Goal: Task Accomplishment & Management: Manage account settings

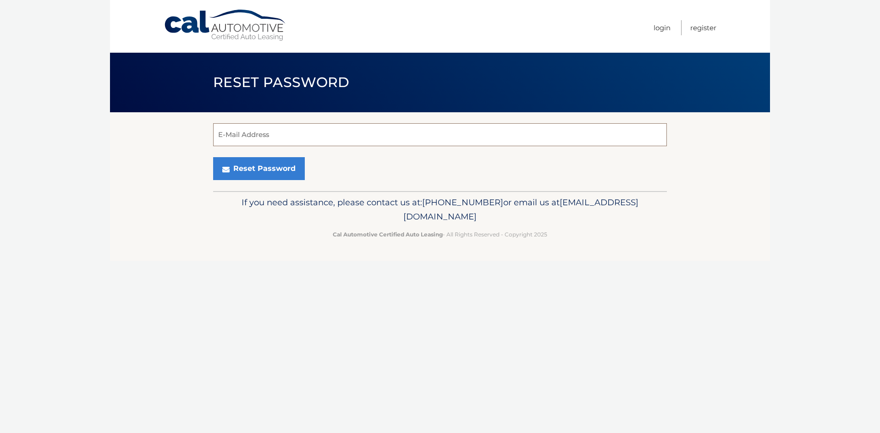
click at [282, 139] on input "E-Mail Address" at bounding box center [440, 134] width 454 height 23
type input "[EMAIL_ADDRESS][DOMAIN_NAME]"
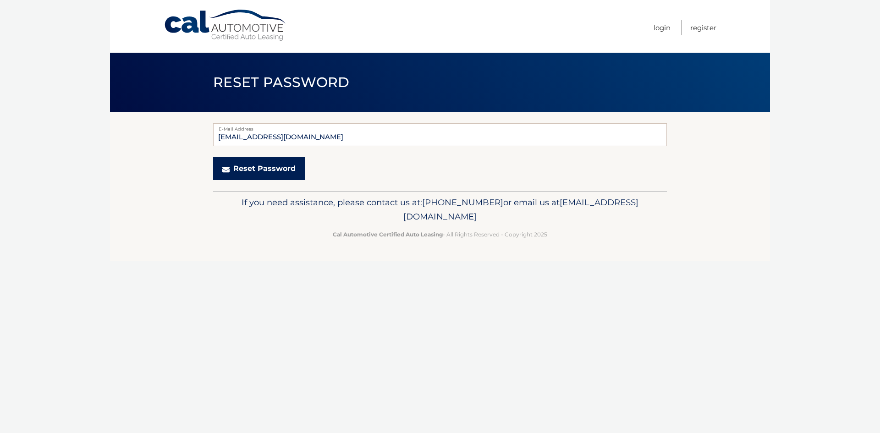
click at [248, 168] on button "Reset Password" at bounding box center [259, 168] width 92 height 23
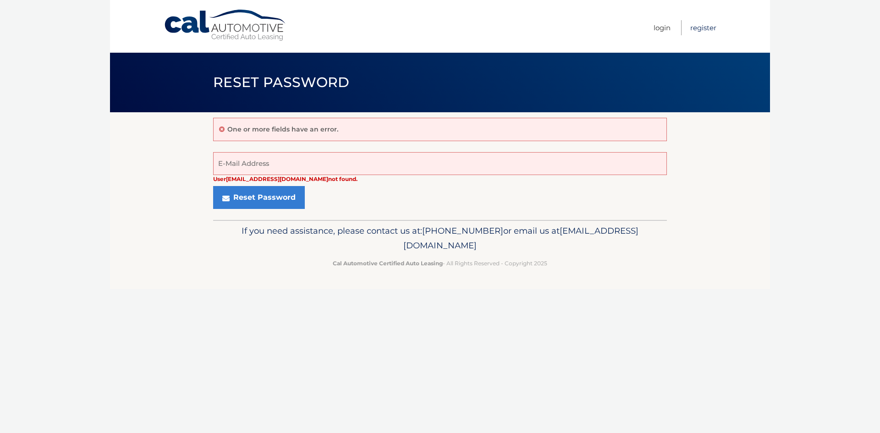
click at [700, 25] on link "Register" at bounding box center [703, 27] width 26 height 15
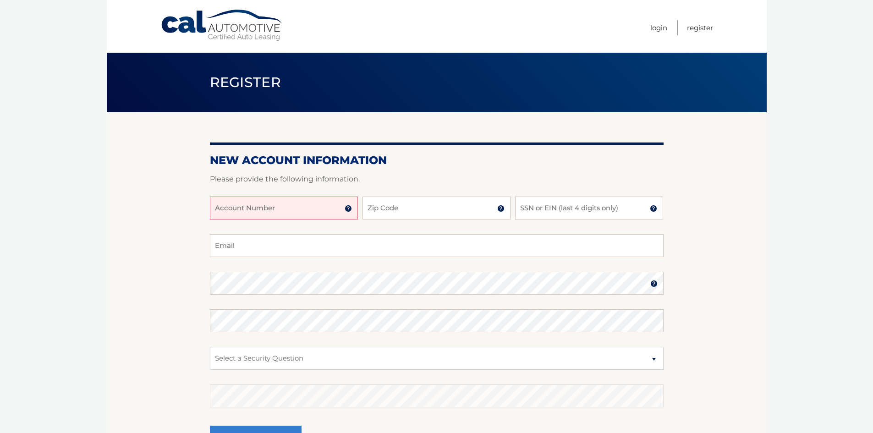
click at [335, 208] on input "Account Number" at bounding box center [284, 208] width 148 height 23
type input "44455957885"
click at [401, 211] on input "Zip Code" at bounding box center [437, 208] width 148 height 23
type input "33414"
click at [549, 213] on input "SSN or EIN (last 4 digits only)" at bounding box center [589, 208] width 148 height 23
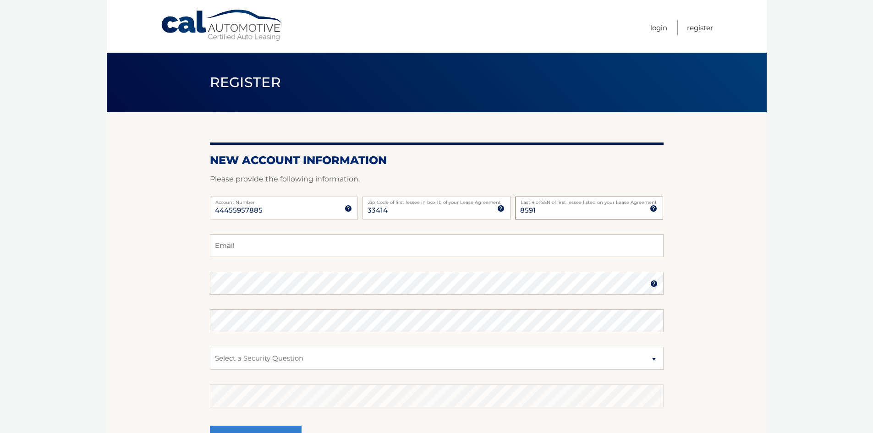
type input "8591"
click at [378, 241] on input "Email" at bounding box center [437, 245] width 454 height 23
type input "[EMAIL_ADDRESS][DOMAIN_NAME]"
click at [260, 356] on select "Select a Security Question What was the name of your elementary school? What is…" at bounding box center [437, 358] width 454 height 23
select select "4"
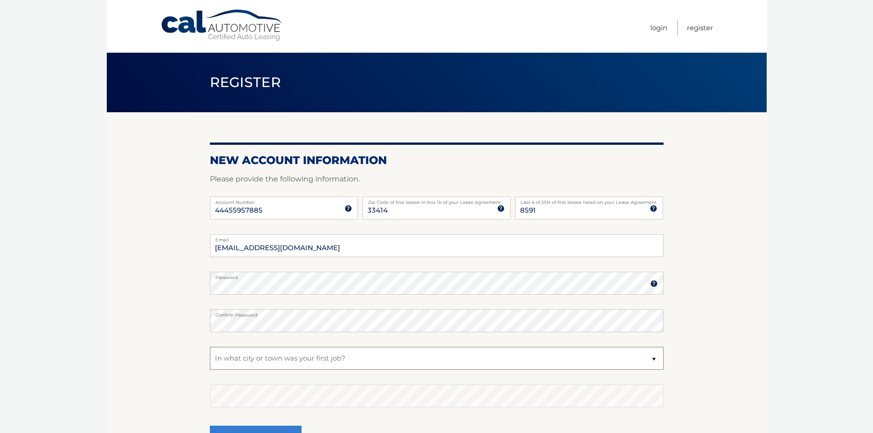
click at [210, 347] on select "Select a Security Question What was the name of your elementary school? What is…" at bounding box center [437, 358] width 454 height 23
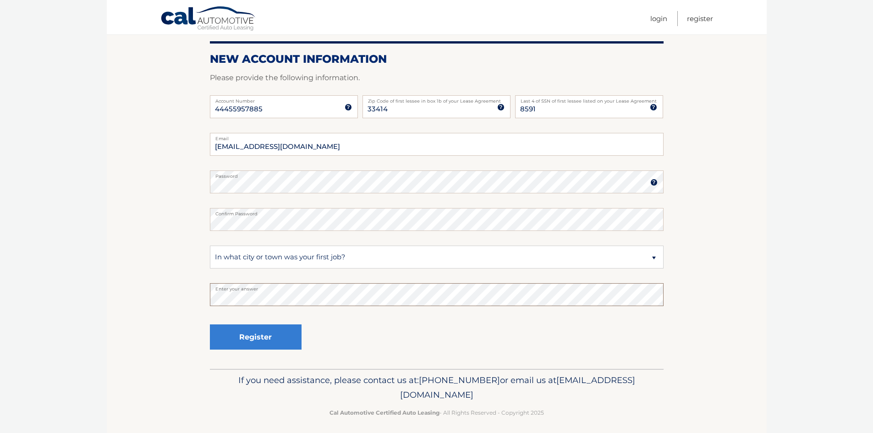
scroll to position [107, 0]
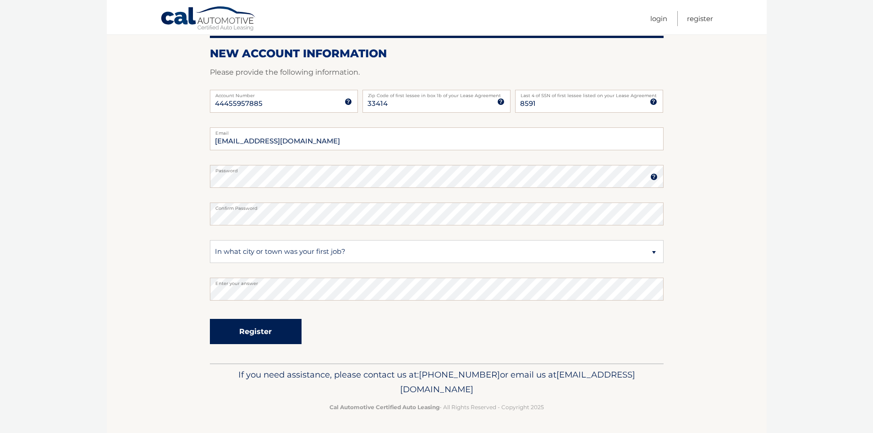
click at [265, 330] on button "Register" at bounding box center [256, 331] width 92 height 25
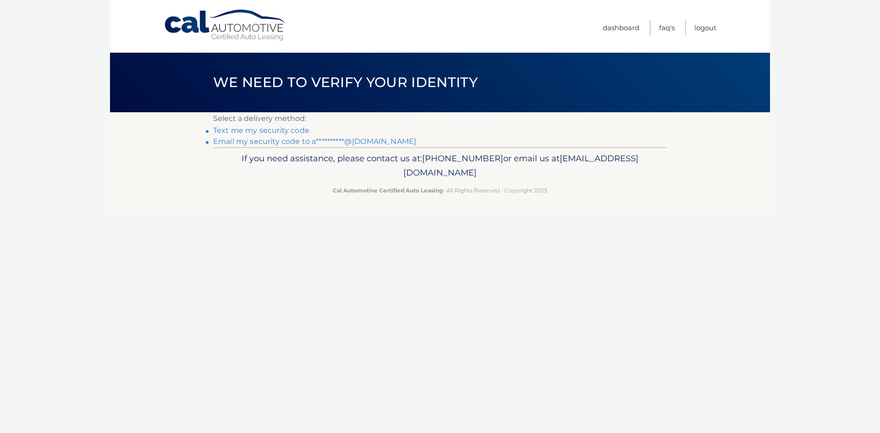
click at [263, 128] on link "Text me my security code" at bounding box center [261, 130] width 96 height 9
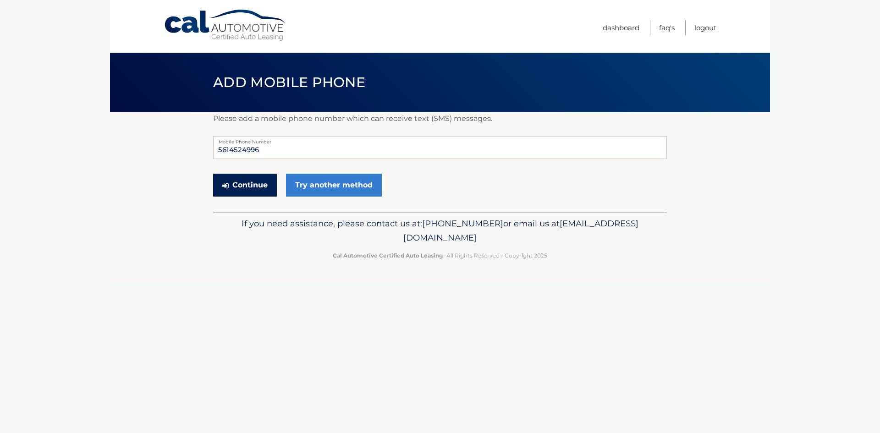
click at [255, 182] on button "Continue" at bounding box center [245, 185] width 64 height 23
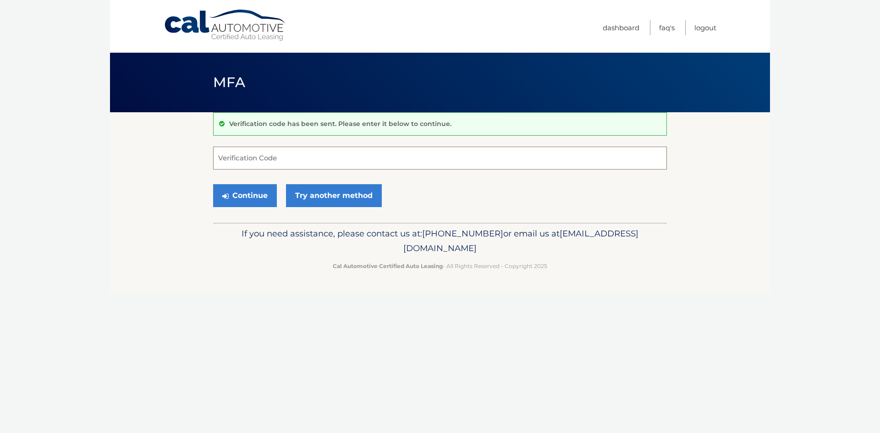
click at [332, 158] on input "Verification Code" at bounding box center [440, 158] width 454 height 23
type input "186459"
click at [343, 194] on link "Try another method" at bounding box center [334, 195] width 96 height 23
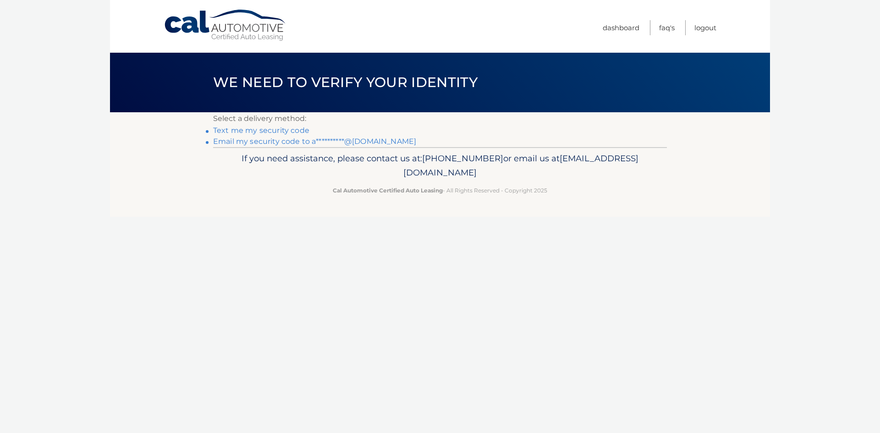
click at [282, 129] on link "Text me my security code" at bounding box center [261, 130] width 96 height 9
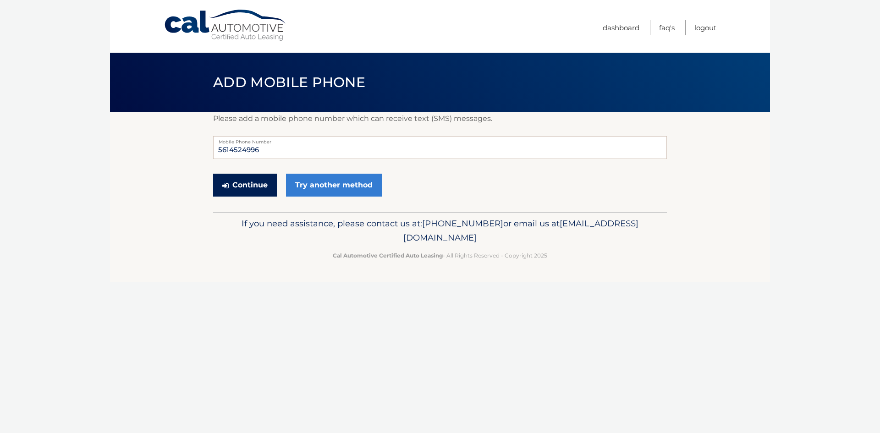
click at [267, 190] on button "Continue" at bounding box center [245, 185] width 64 height 23
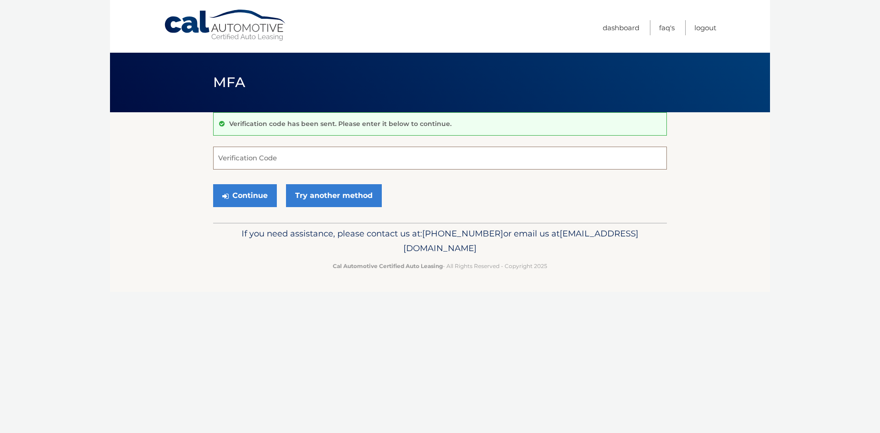
click at [308, 157] on input "Verification Code" at bounding box center [440, 158] width 454 height 23
type input "186459"
click at [267, 193] on button "Continue" at bounding box center [245, 195] width 64 height 23
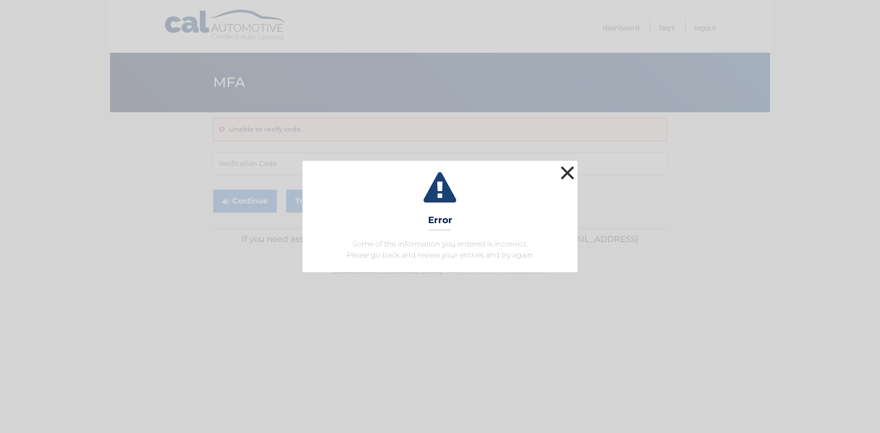
click at [570, 171] on button "×" at bounding box center [567, 173] width 18 height 18
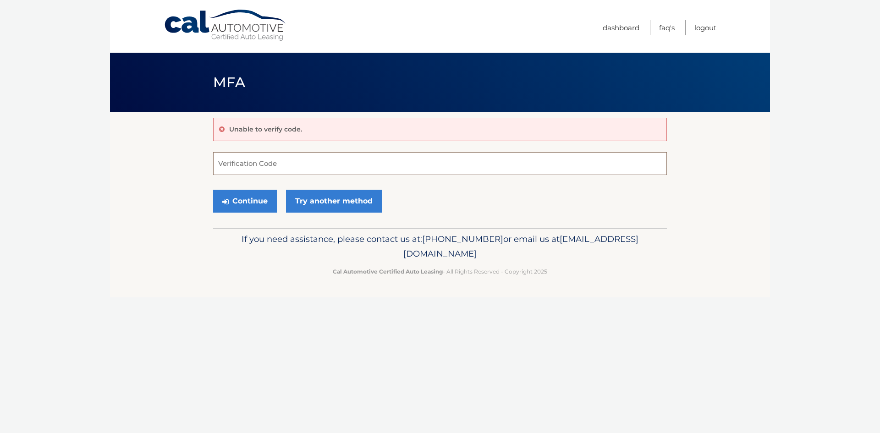
click at [292, 165] on input "Verification Code" at bounding box center [440, 163] width 454 height 23
type input "562174"
click at [247, 196] on button "Continue" at bounding box center [245, 201] width 64 height 23
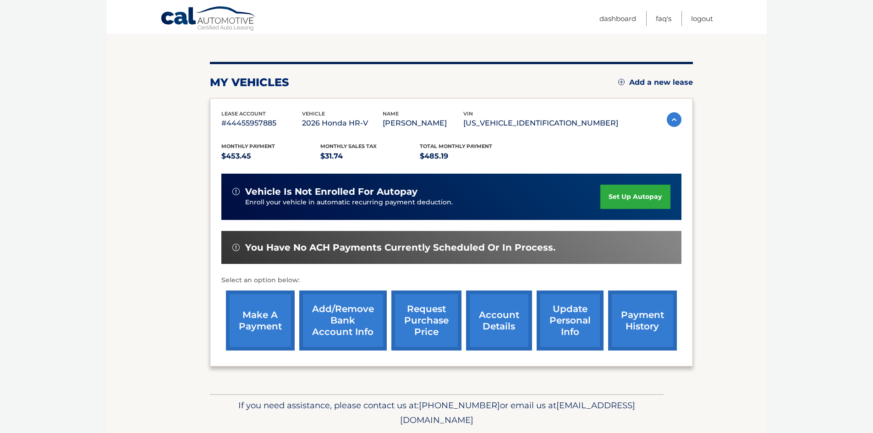
scroll to position [135, 0]
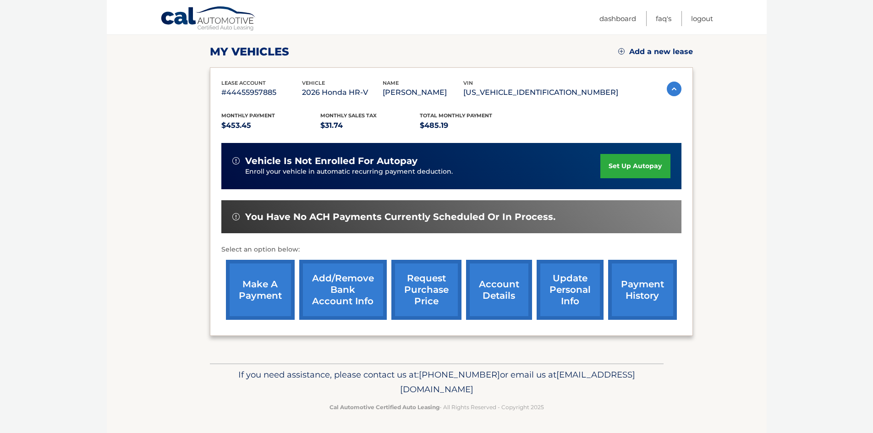
click at [349, 286] on link "Add/Remove bank account info" at bounding box center [343, 290] width 88 height 60
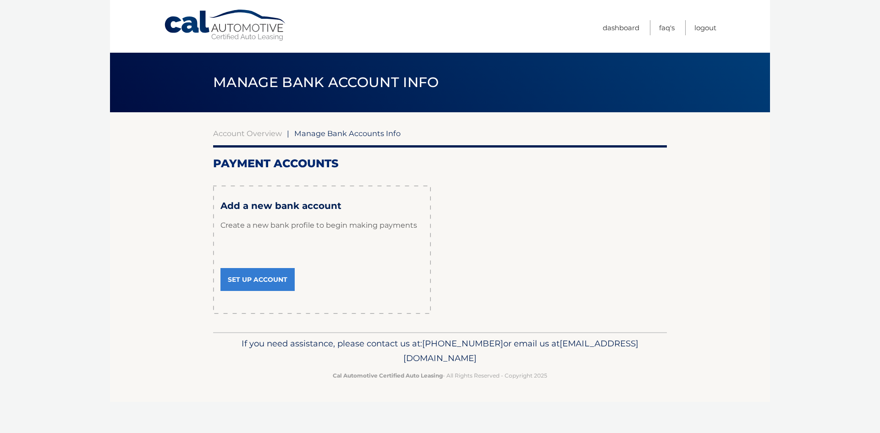
click at [555, 280] on div "Payment Accounts × Review Your Information remove payment account unenroll all …" at bounding box center [440, 235] width 454 height 157
click at [270, 276] on link "Set Up Account" at bounding box center [257, 279] width 74 height 23
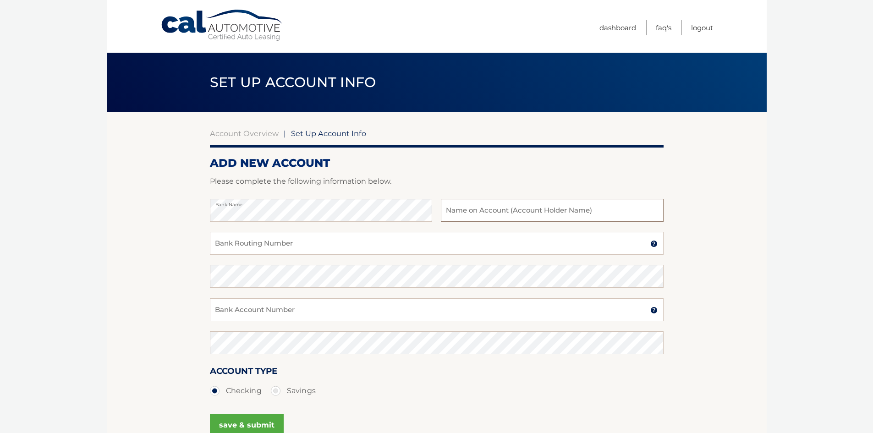
click at [495, 209] on input "text" at bounding box center [552, 210] width 222 height 23
type input "[PERSON_NAME]"
click at [287, 248] on input "Bank Routing Number" at bounding box center [437, 243] width 454 height 23
type input "267084131"
click at [262, 303] on input "Bank Account Number" at bounding box center [437, 309] width 454 height 23
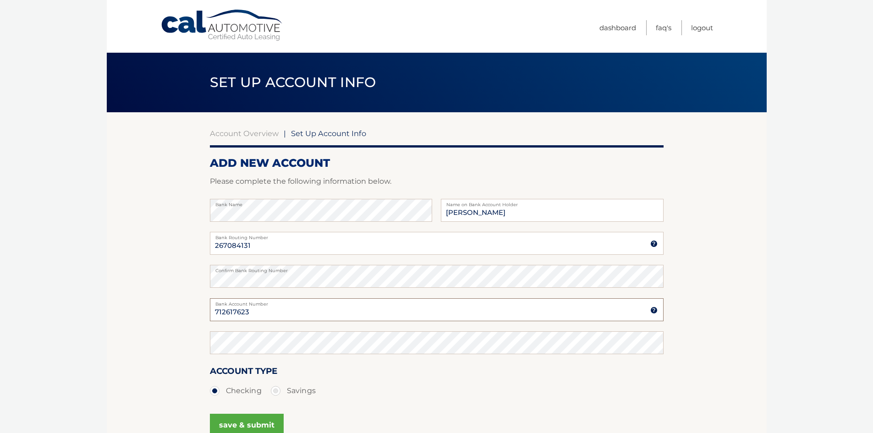
type input "712617623"
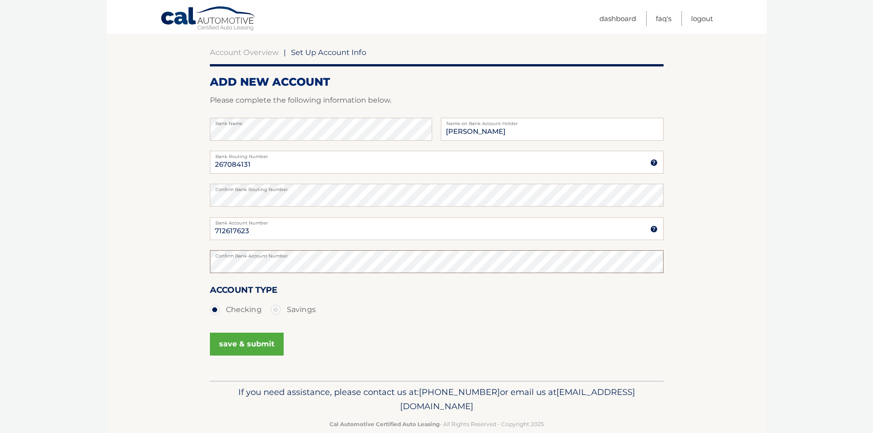
scroll to position [99, 0]
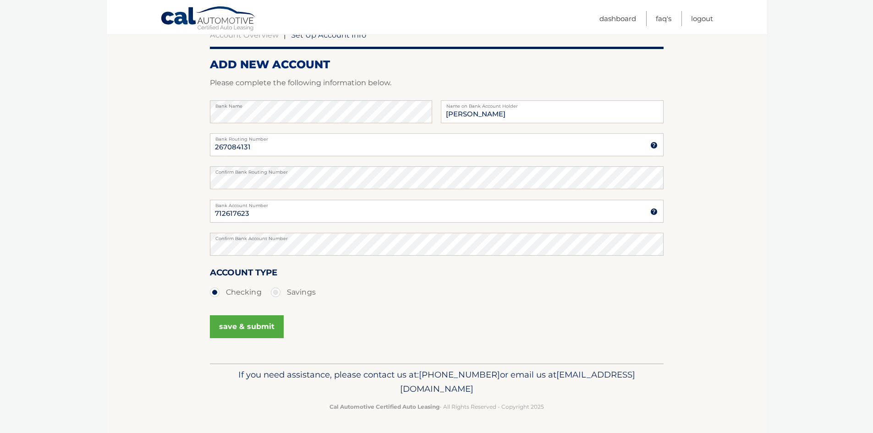
click at [240, 330] on button "save & submit" at bounding box center [247, 326] width 74 height 23
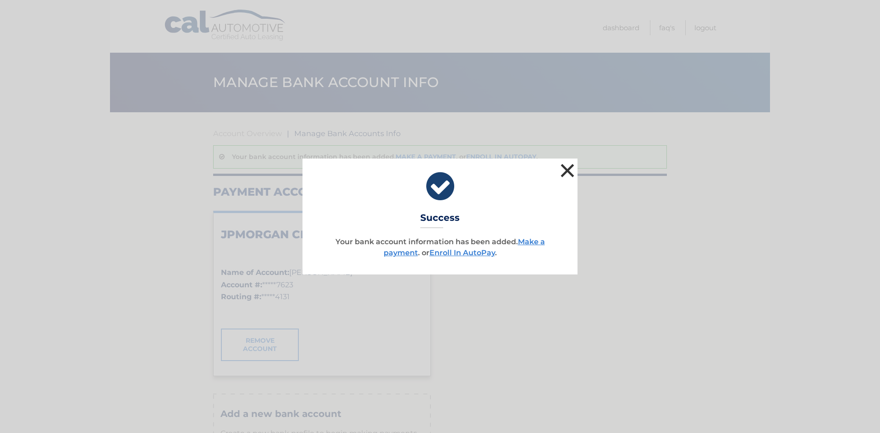
click at [563, 168] on button "×" at bounding box center [567, 170] width 18 height 18
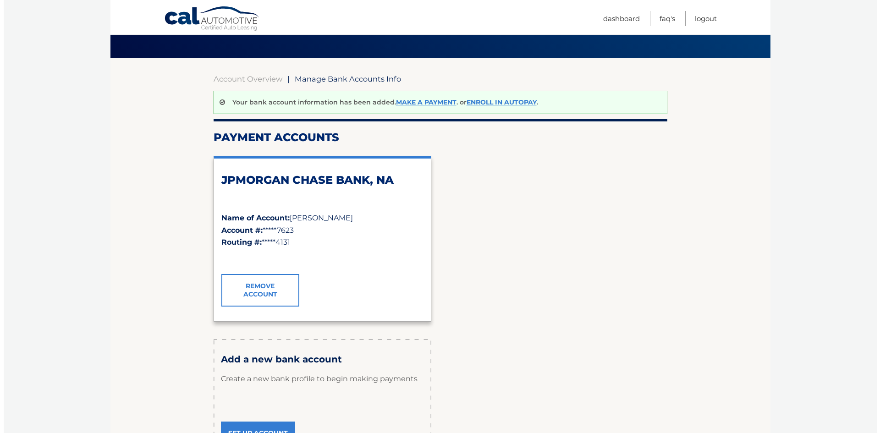
scroll to position [137, 0]
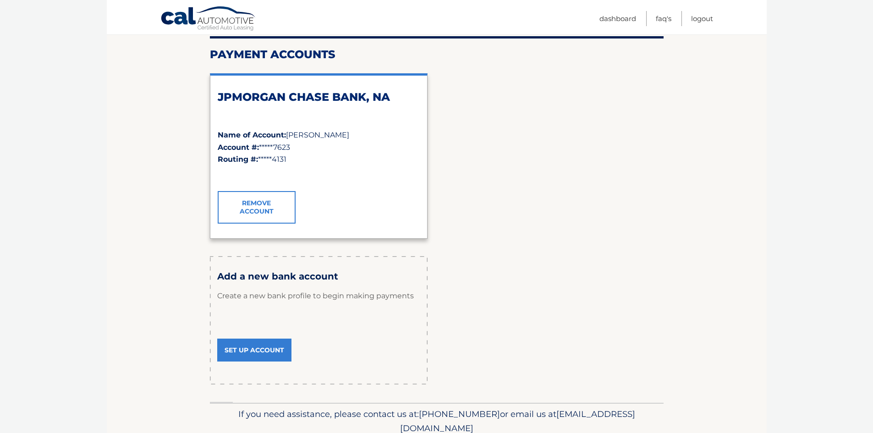
click at [278, 201] on link "Remove Account" at bounding box center [257, 207] width 78 height 32
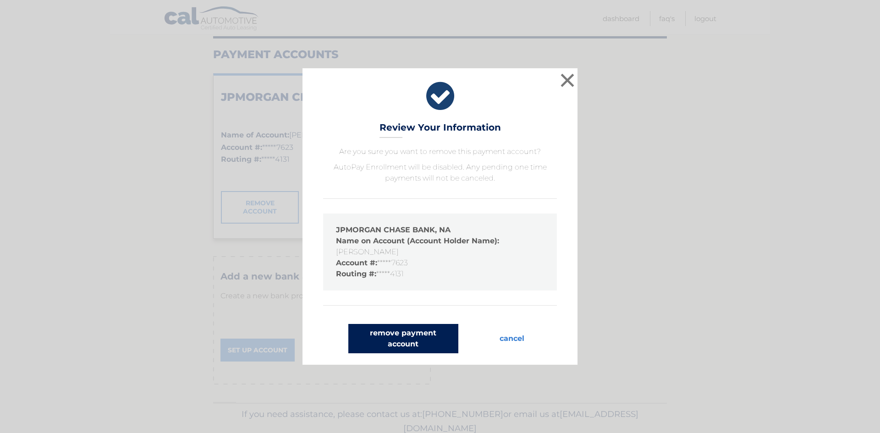
click at [438, 332] on button "remove payment account" at bounding box center [403, 338] width 110 height 29
click at [437, 332] on button "remove payment account" at bounding box center [403, 338] width 110 height 29
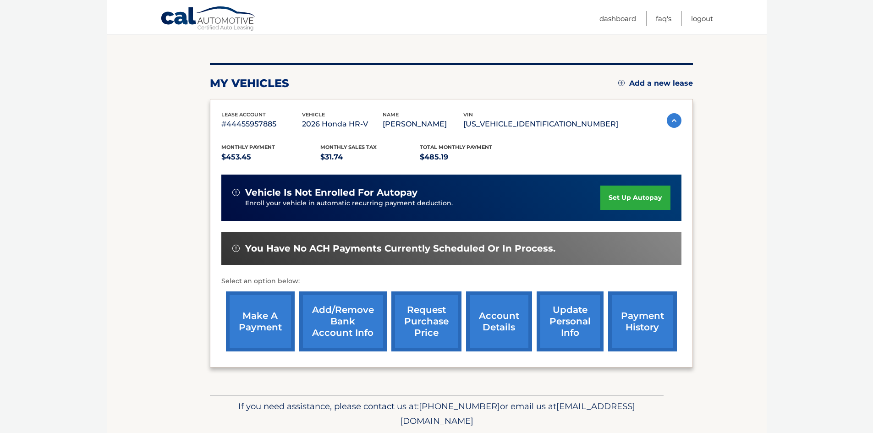
scroll to position [92, 0]
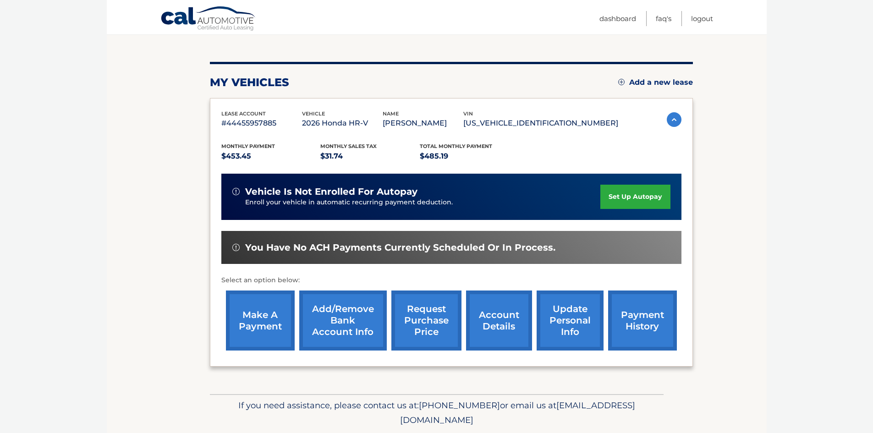
click at [618, 208] on link "set up autopay" at bounding box center [635, 197] width 70 height 24
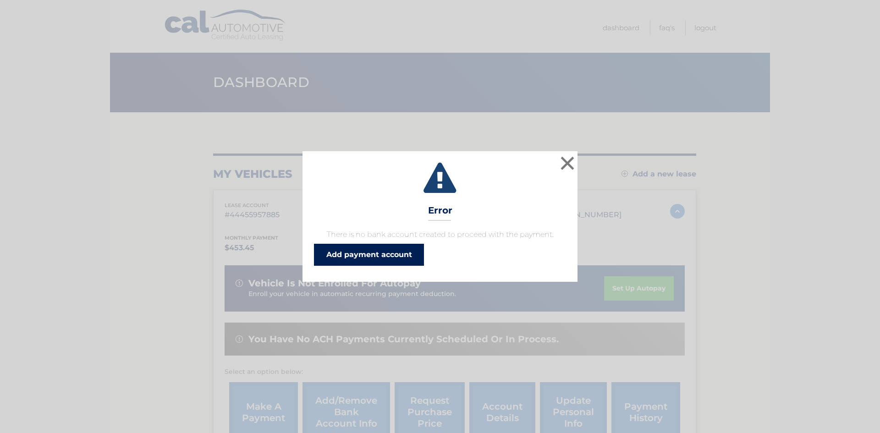
click at [396, 251] on link "Add payment account" at bounding box center [369, 255] width 110 height 22
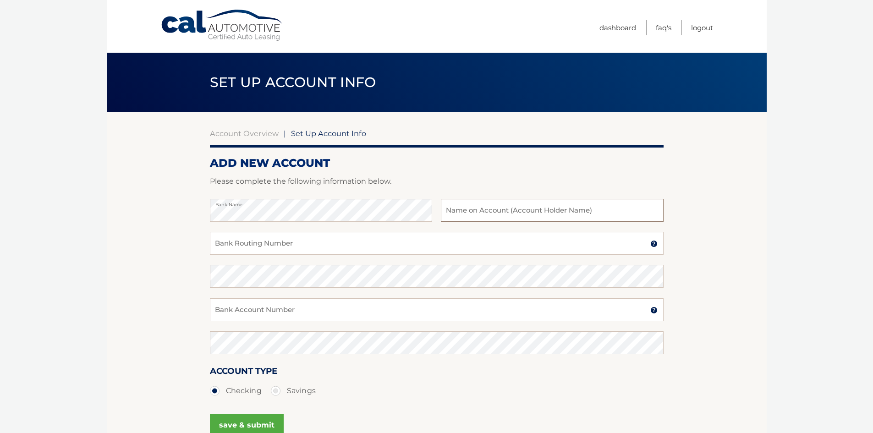
click at [517, 212] on input "text" at bounding box center [552, 210] width 222 height 23
click at [272, 238] on input "Bank Routing Number" at bounding box center [437, 243] width 454 height 23
type input "267084131"
click at [308, 307] on input "Bank Account Number" at bounding box center [437, 309] width 454 height 23
type input "712617623"
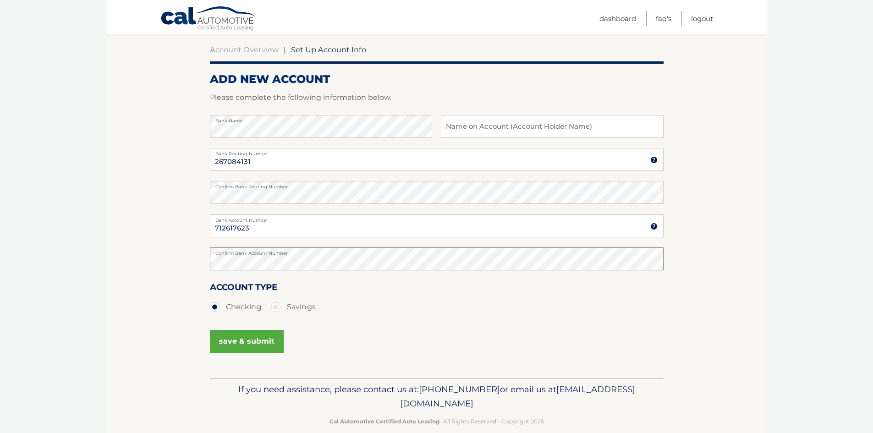
scroll to position [92, 0]
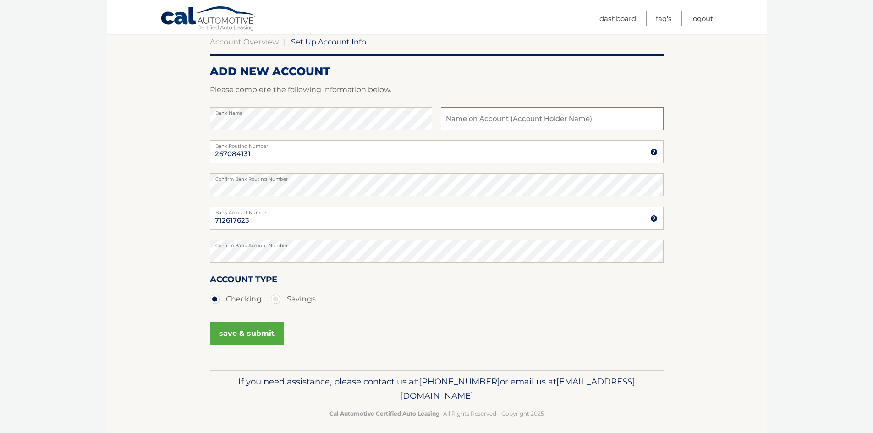
click at [542, 125] on input "text" at bounding box center [552, 118] width 222 height 23
click at [520, 121] on input "text" at bounding box center [552, 118] width 222 height 23
type input "w"
type input "WILLIAM SICACHA"
click at [255, 339] on button "save & submit" at bounding box center [247, 333] width 74 height 23
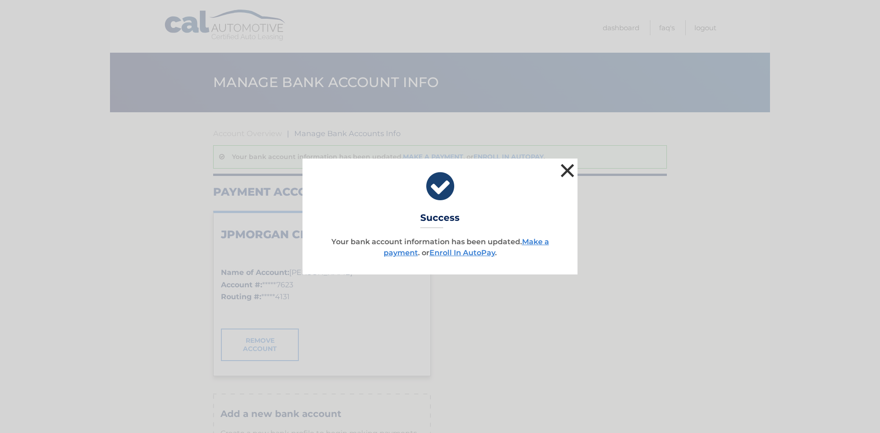
click at [570, 170] on button "×" at bounding box center [567, 170] width 18 height 18
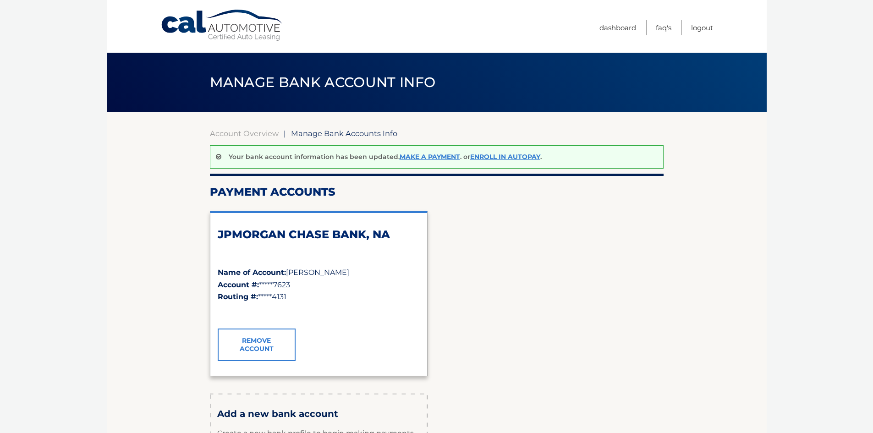
click at [668, 288] on section "Account Overview | Manage Bank Accounts Info Your bank account information has …" at bounding box center [437, 326] width 660 height 428
click at [186, 22] on link "Cal Automotive" at bounding box center [222, 25] width 124 height 33
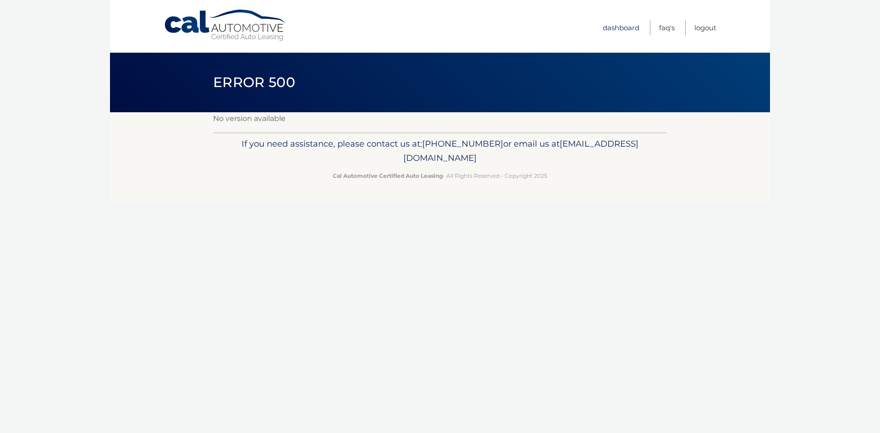
click at [618, 25] on link "Dashboard" at bounding box center [621, 27] width 37 height 15
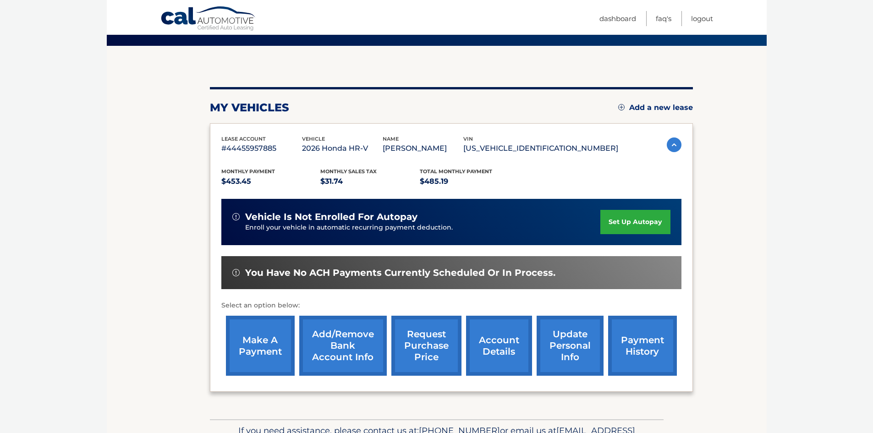
scroll to position [135, 0]
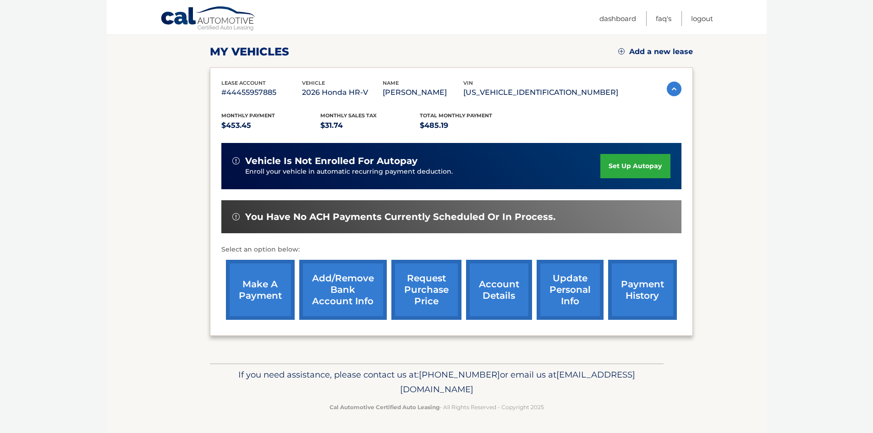
click at [492, 289] on link "account details" at bounding box center [499, 290] width 66 height 60
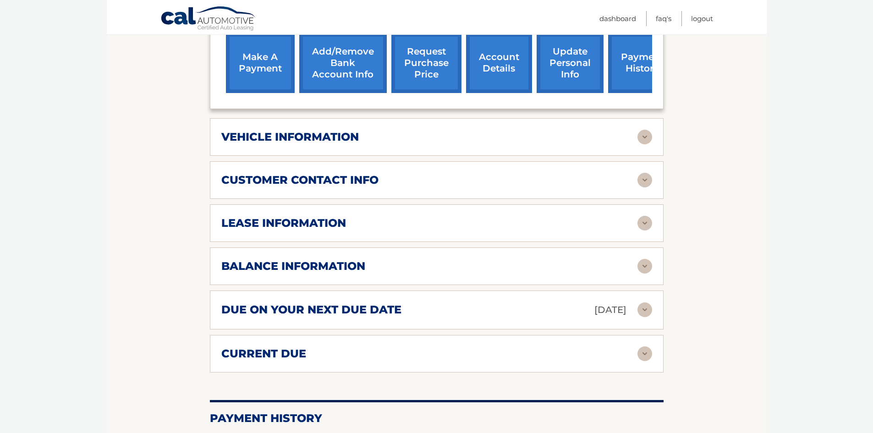
scroll to position [367, 0]
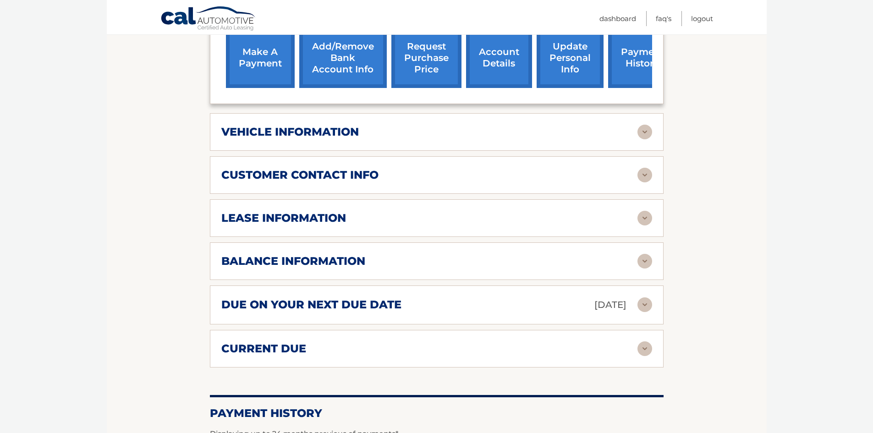
click at [327, 225] on h2 "lease information" at bounding box center [283, 218] width 125 height 14
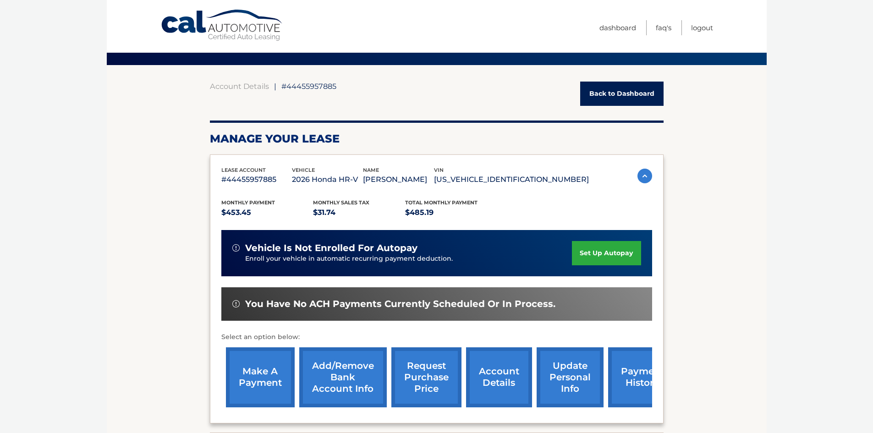
scroll to position [0, 0]
